Goal: Task Accomplishment & Management: Manage account settings

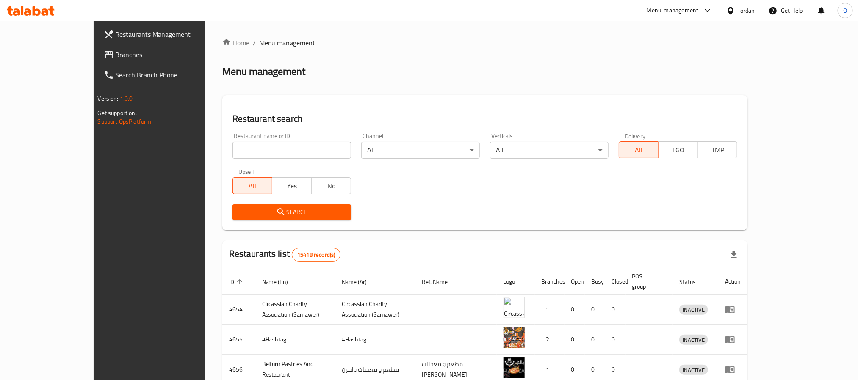
click at [738, 4] on div "Jordan" at bounding box center [740, 10] width 42 height 20
click at [743, 10] on div "Jordan" at bounding box center [746, 10] width 17 height 9
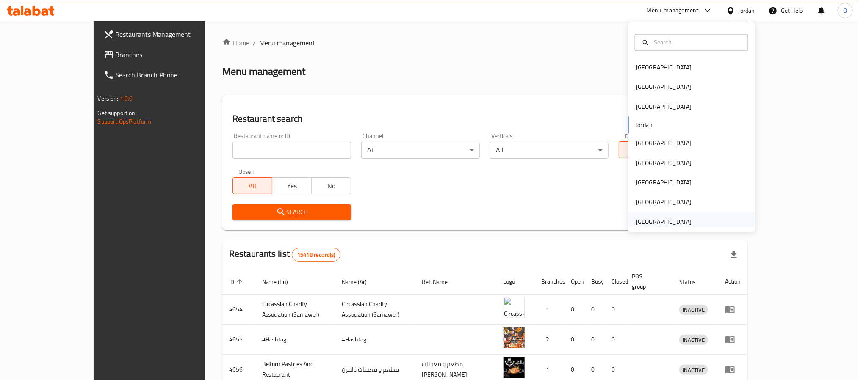
click at [657, 218] on div "[GEOGRAPHIC_DATA]" at bounding box center [663, 221] width 56 height 9
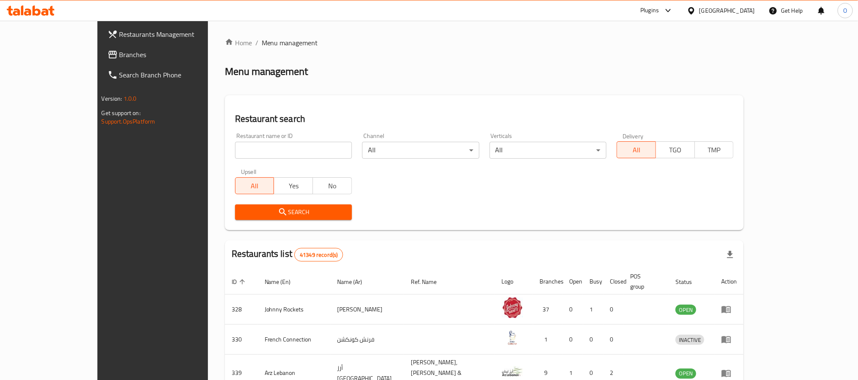
drag, startPoint x: 42, startPoint y: 56, endPoint x: 49, endPoint y: 56, distance: 6.8
click at [119, 56] on span "Branches" at bounding box center [176, 55] width 114 height 10
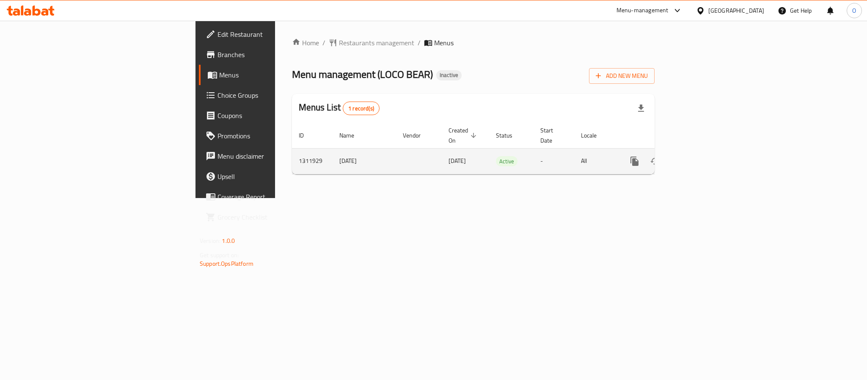
click at [701, 156] on icon "enhanced table" at bounding box center [696, 161] width 10 height 10
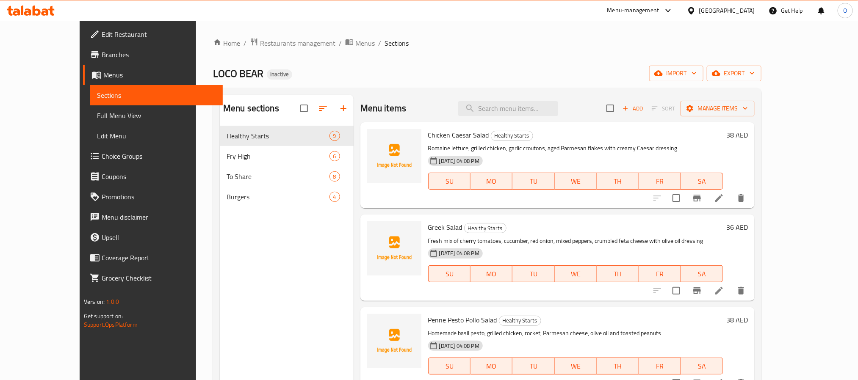
click at [439, 55] on div "Home / Restaurants management / Menus / Sections LOCO BEAR Inactive import expo…" at bounding box center [487, 260] width 548 height 444
click at [703, 80] on button "import" at bounding box center [676, 74] width 54 height 16
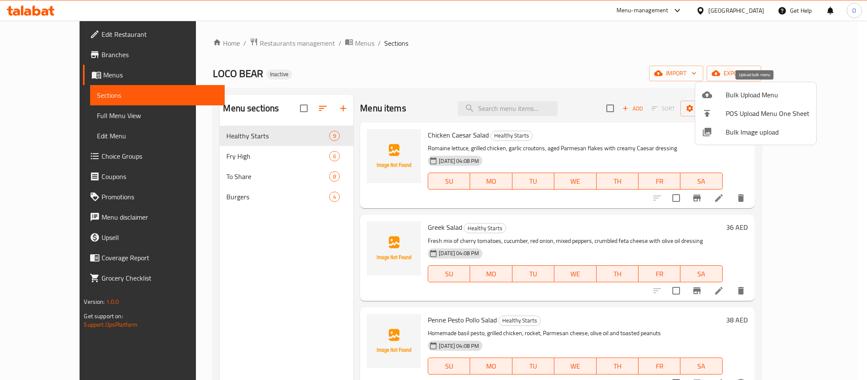
click at [712, 90] on icon at bounding box center [707, 95] width 10 height 10
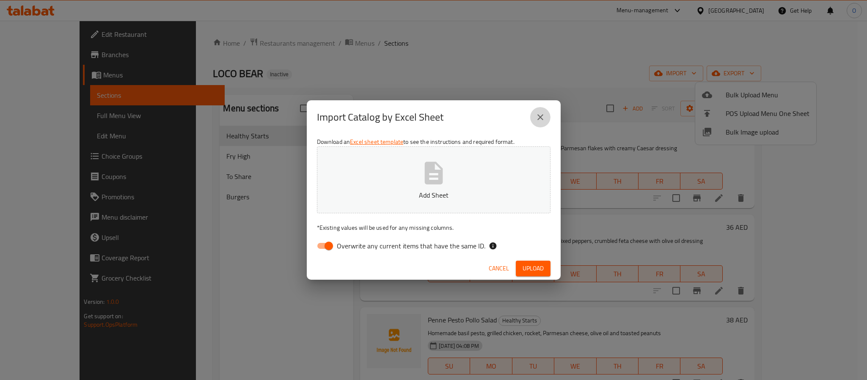
click at [540, 116] on icon "close" at bounding box center [540, 117] width 10 height 10
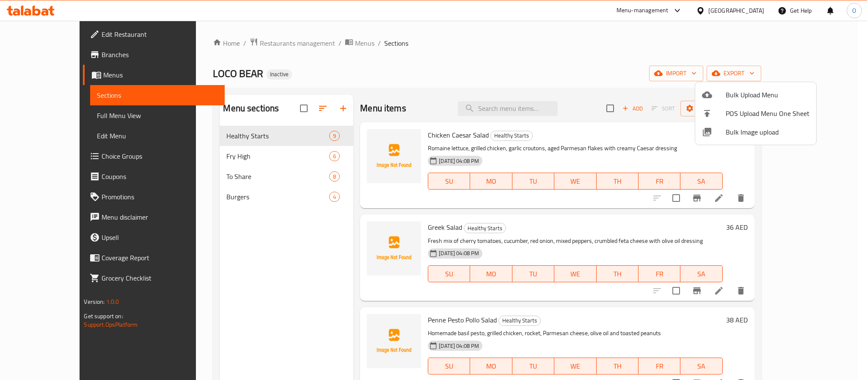
click at [234, 44] on div at bounding box center [433, 190] width 867 height 380
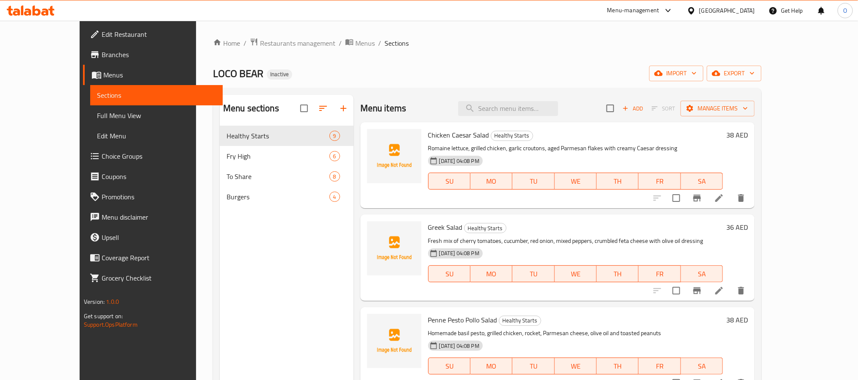
click at [260, 44] on span "Restaurants management" at bounding box center [297, 43] width 75 height 10
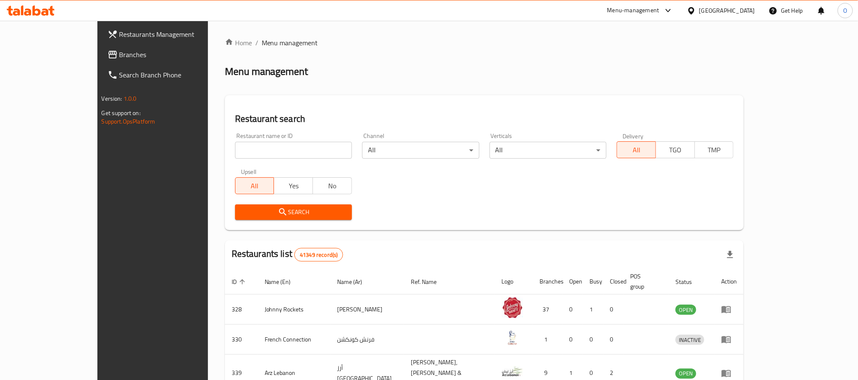
drag, startPoint x: 58, startPoint y: 56, endPoint x: 61, endPoint y: 15, distance: 41.2
click at [119, 55] on span "Branches" at bounding box center [176, 55] width 114 height 10
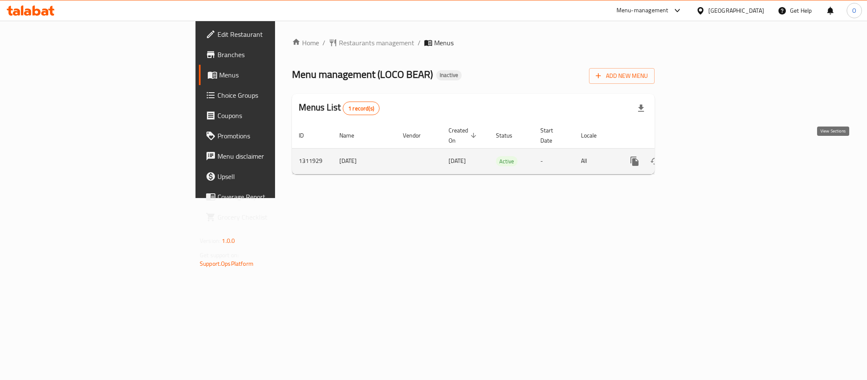
click at [701, 156] on icon "enhanced table" at bounding box center [696, 161] width 10 height 10
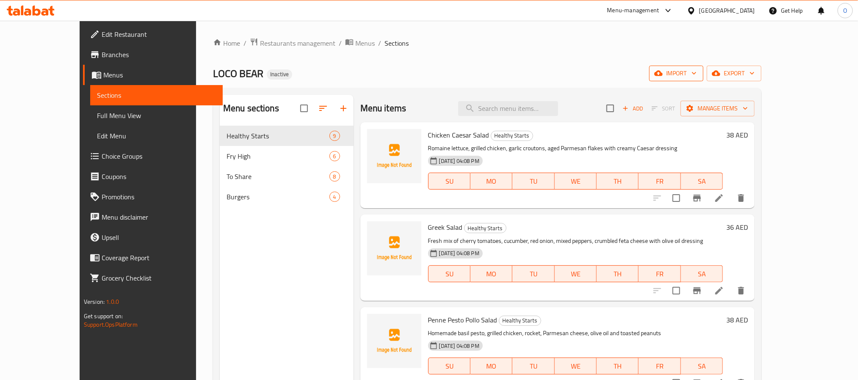
click at [696, 71] on span "import" at bounding box center [676, 73] width 41 height 11
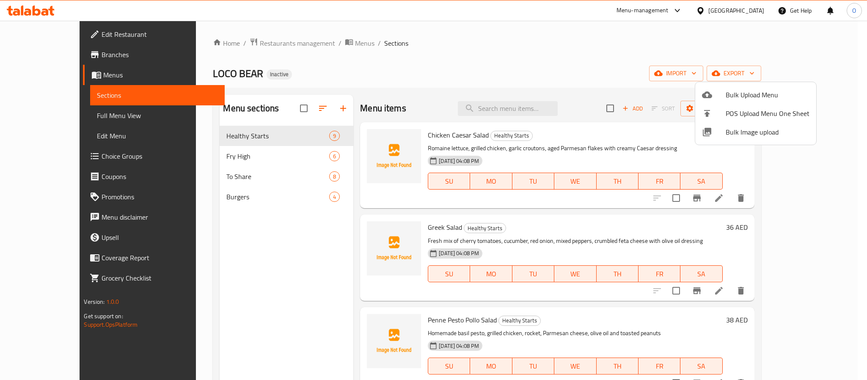
click at [737, 88] on li "Bulk Upload Menu" at bounding box center [755, 95] width 121 height 19
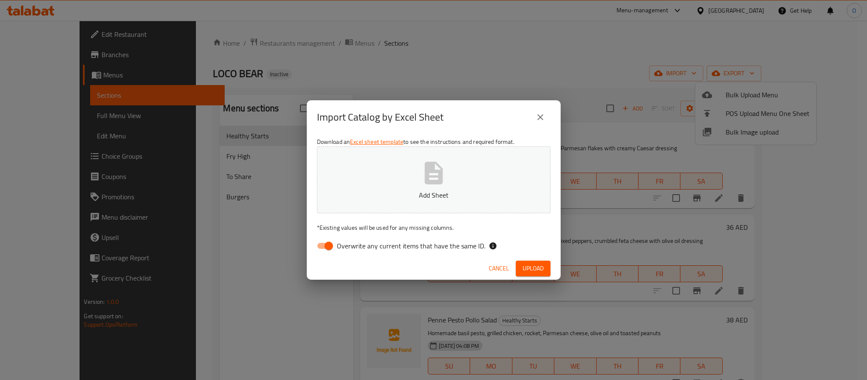
click at [323, 251] on input "Overwrite any current items that have the same ID." at bounding box center [329, 246] width 48 height 16
checkbox input "false"
click at [542, 275] on button "Upload" at bounding box center [533, 269] width 35 height 16
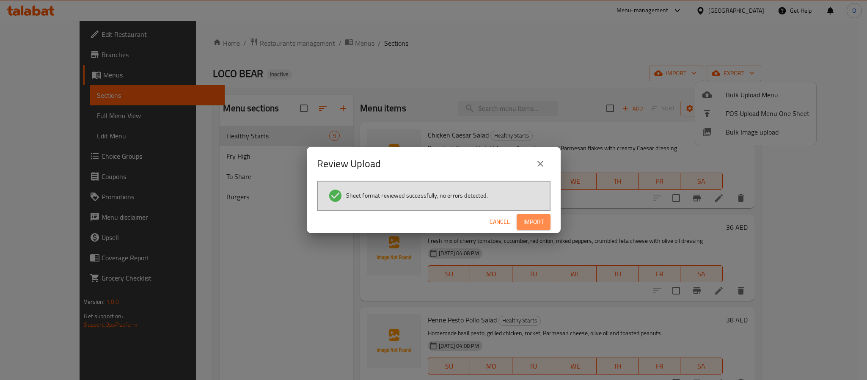
click at [530, 225] on span "Import" at bounding box center [534, 222] width 20 height 11
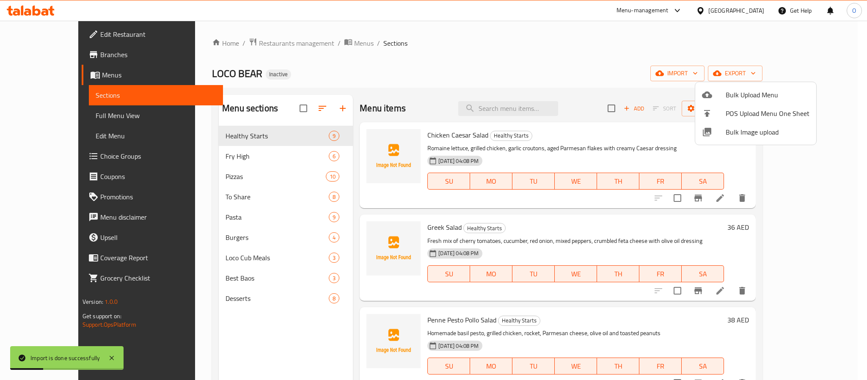
click at [61, 117] on div at bounding box center [433, 190] width 867 height 380
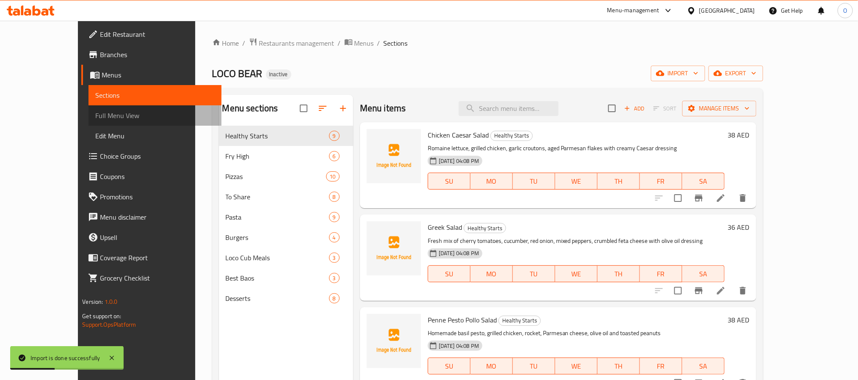
click at [95, 117] on span "Full Menu View" at bounding box center [154, 115] width 119 height 10
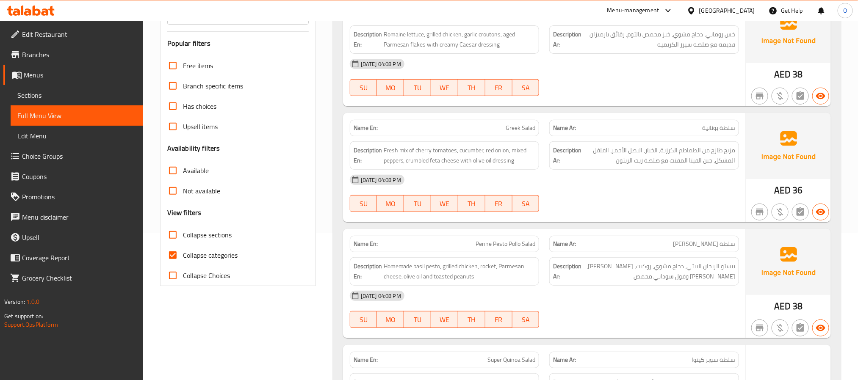
scroll to position [190, 0]
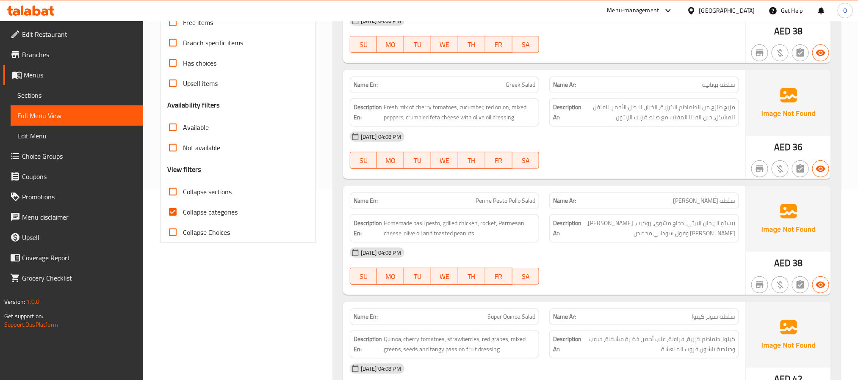
click at [207, 197] on span "Collapse sections" at bounding box center [207, 192] width 49 height 10
click at [183, 197] on input "Collapse sections" at bounding box center [173, 192] width 20 height 20
checkbox input "true"
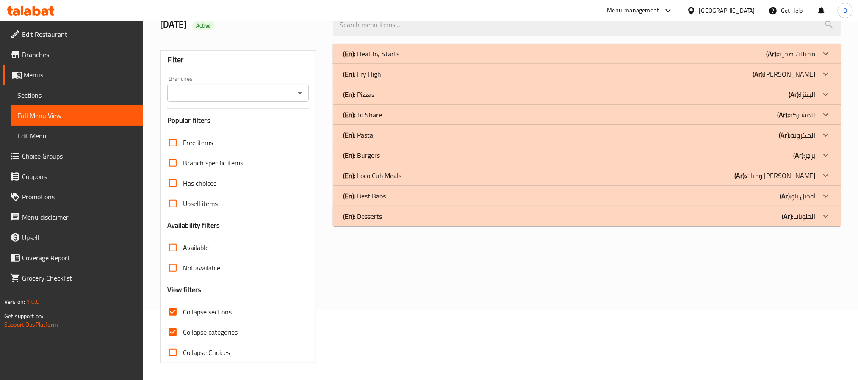
click at [211, 322] on label "Collapse categories" at bounding box center [200, 332] width 75 height 20
click at [183, 322] on input "Collapse categories" at bounding box center [173, 332] width 20 height 20
checkbox input "false"
click at [374, 220] on p "(En): Desserts" at bounding box center [362, 216] width 39 height 10
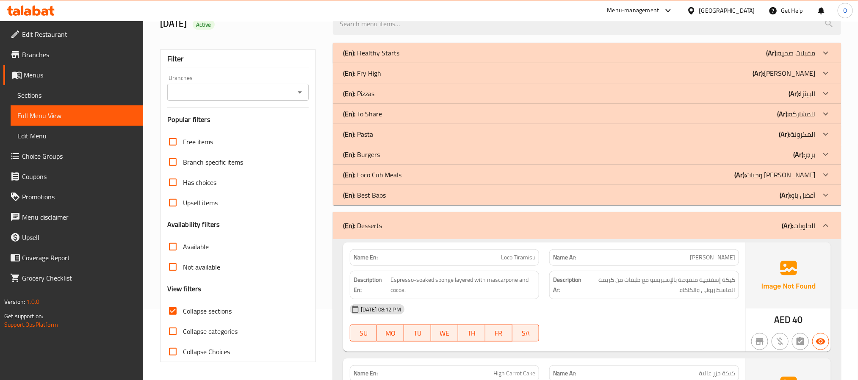
click at [386, 198] on div "(En): Best Baos (Ar): أفضل باو" at bounding box center [579, 195] width 472 height 10
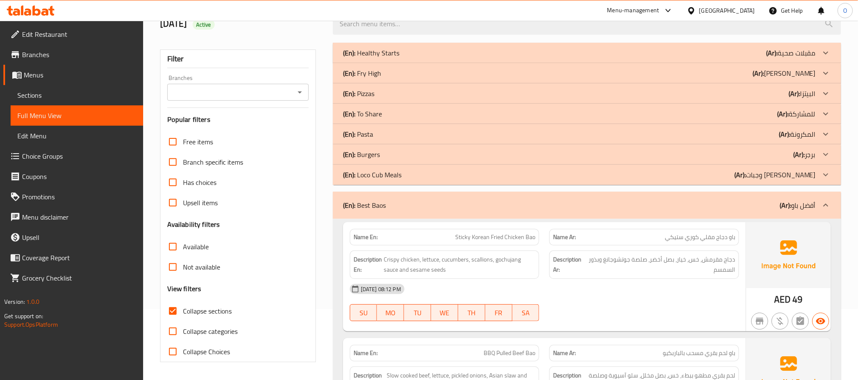
click at [390, 180] on p "(En): Loco Cub Meals" at bounding box center [372, 175] width 58 height 10
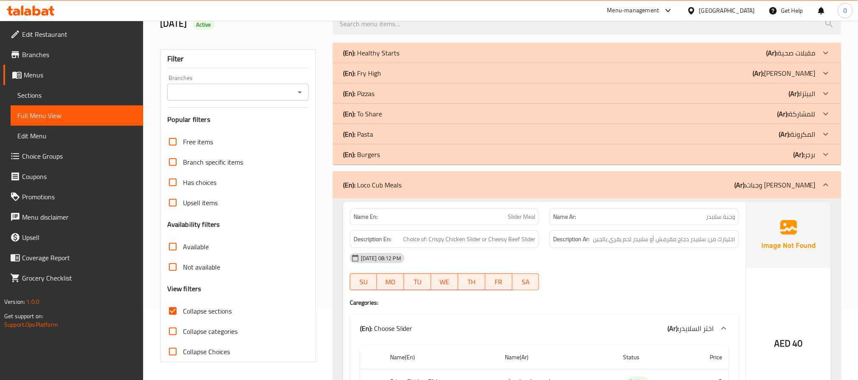
click at [380, 130] on div "(En): Pasta (Ar): المكرونة" at bounding box center [579, 134] width 472 height 10
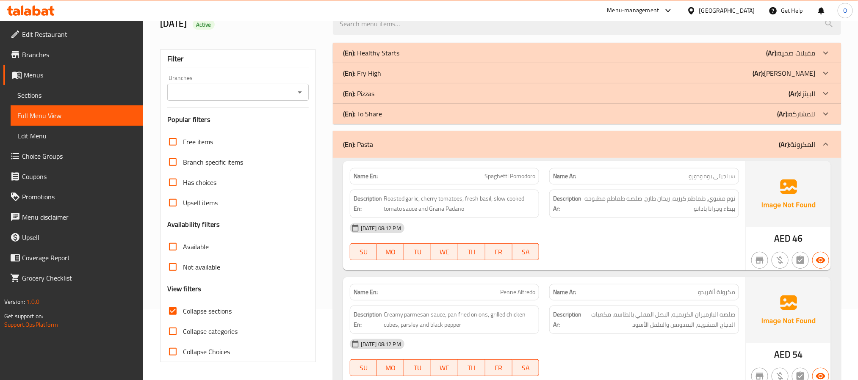
click at [397, 95] on div "(En): Pizzas (Ar): البيتزا" at bounding box center [579, 93] width 472 height 10
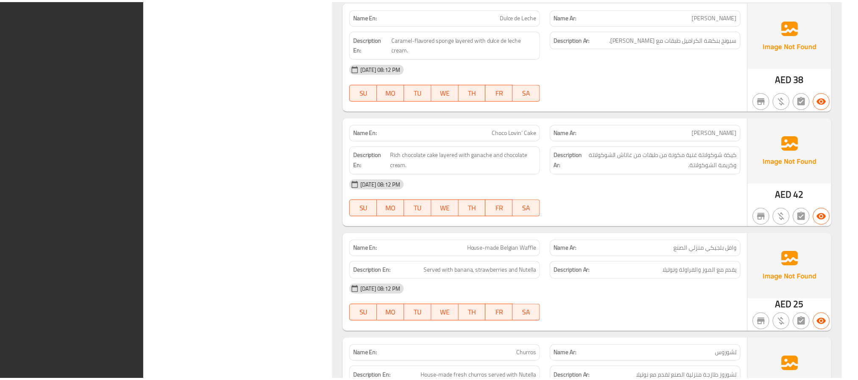
scroll to position [4348, 0]
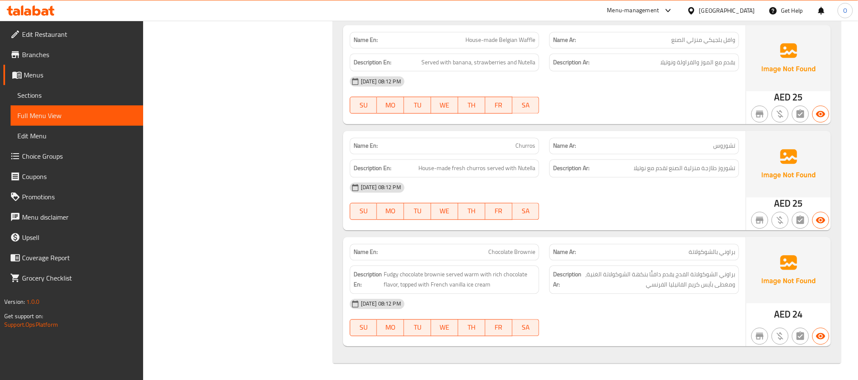
click at [55, 38] on span "Edit Restaurant" at bounding box center [79, 34] width 114 height 10
